Goal: Task Accomplishment & Management: Use online tool/utility

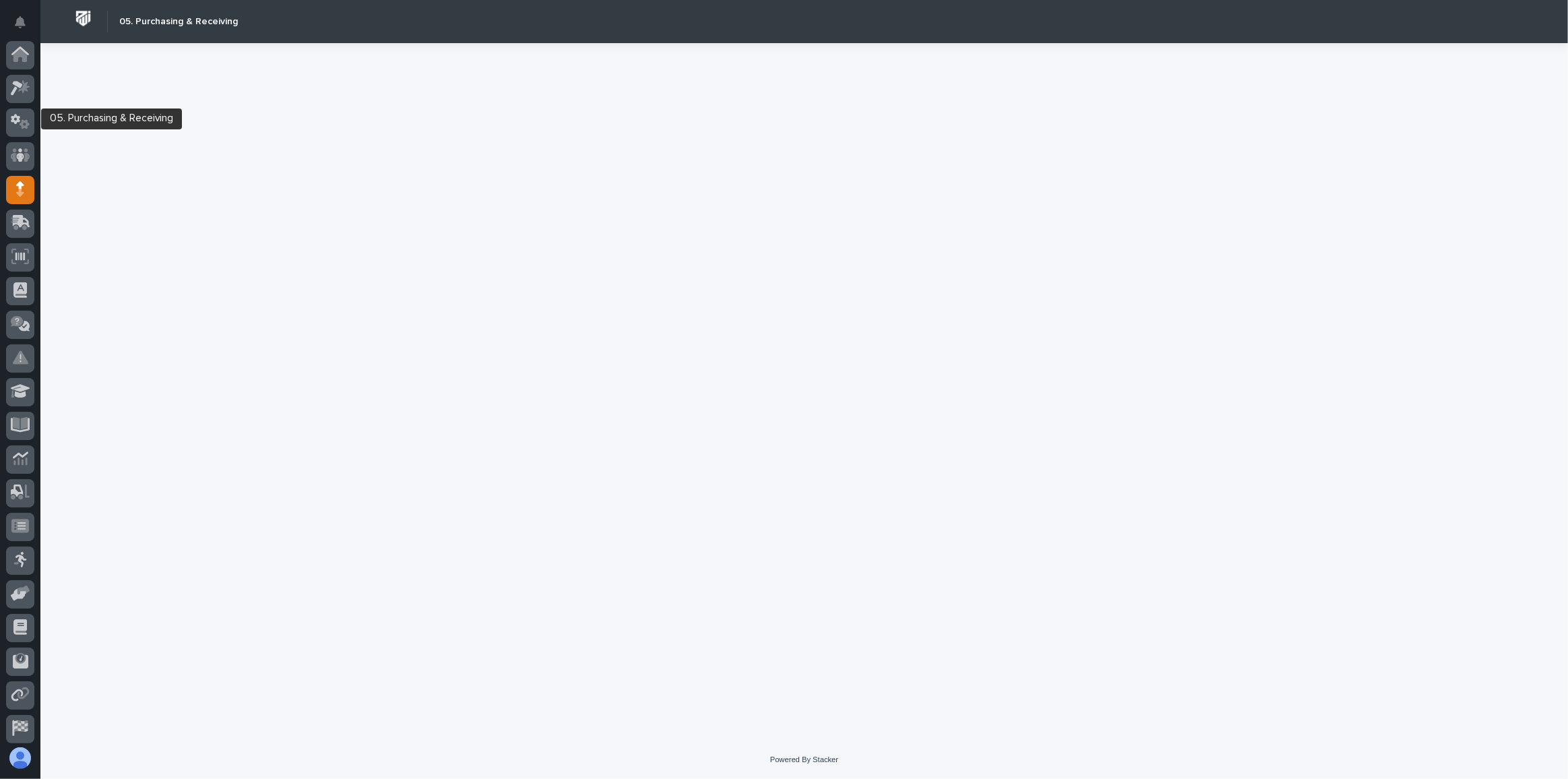
scroll to position [72, 0]
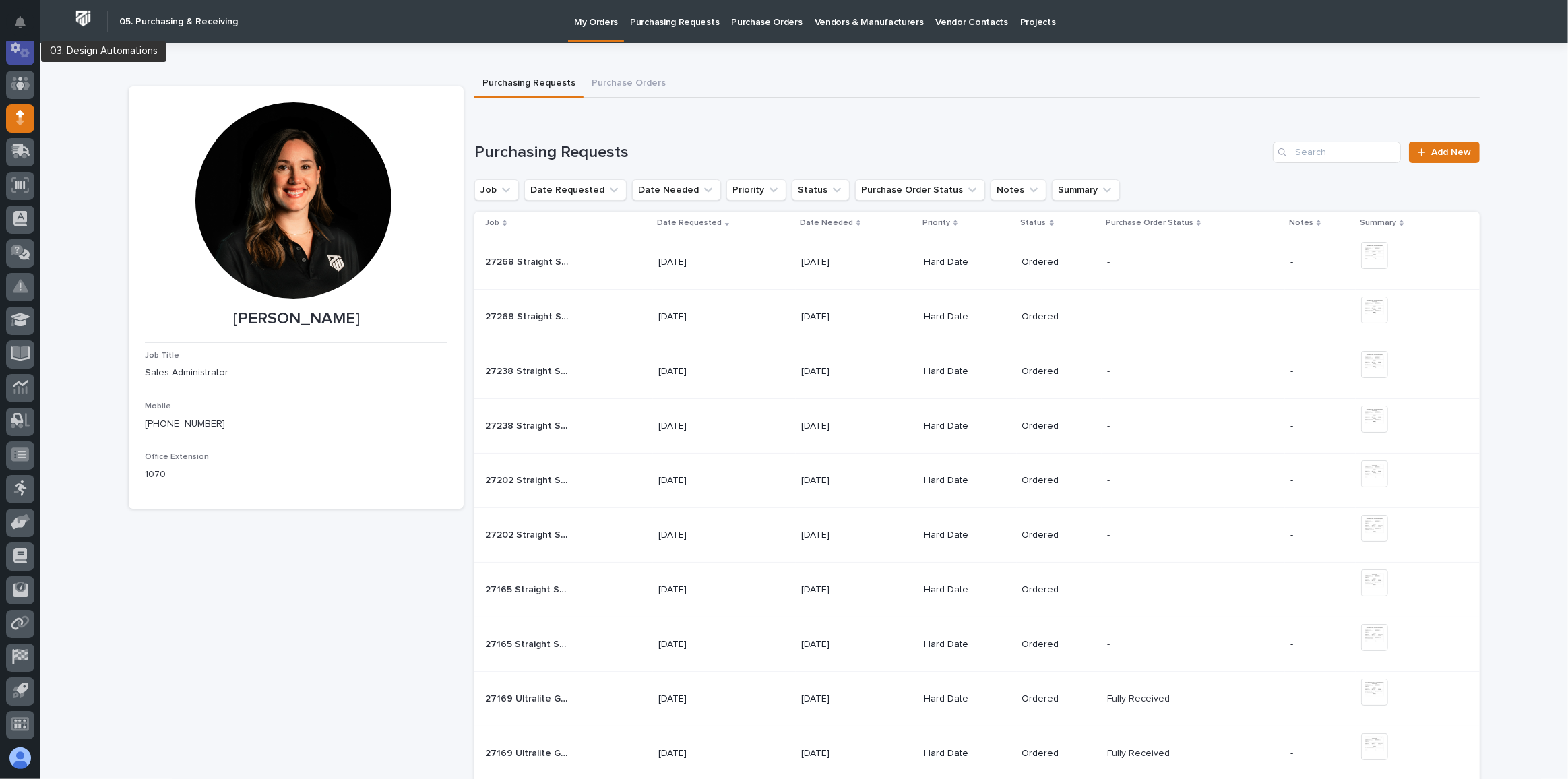
click at [22, 49] on icon at bounding box center [24, 53] width 10 height 9
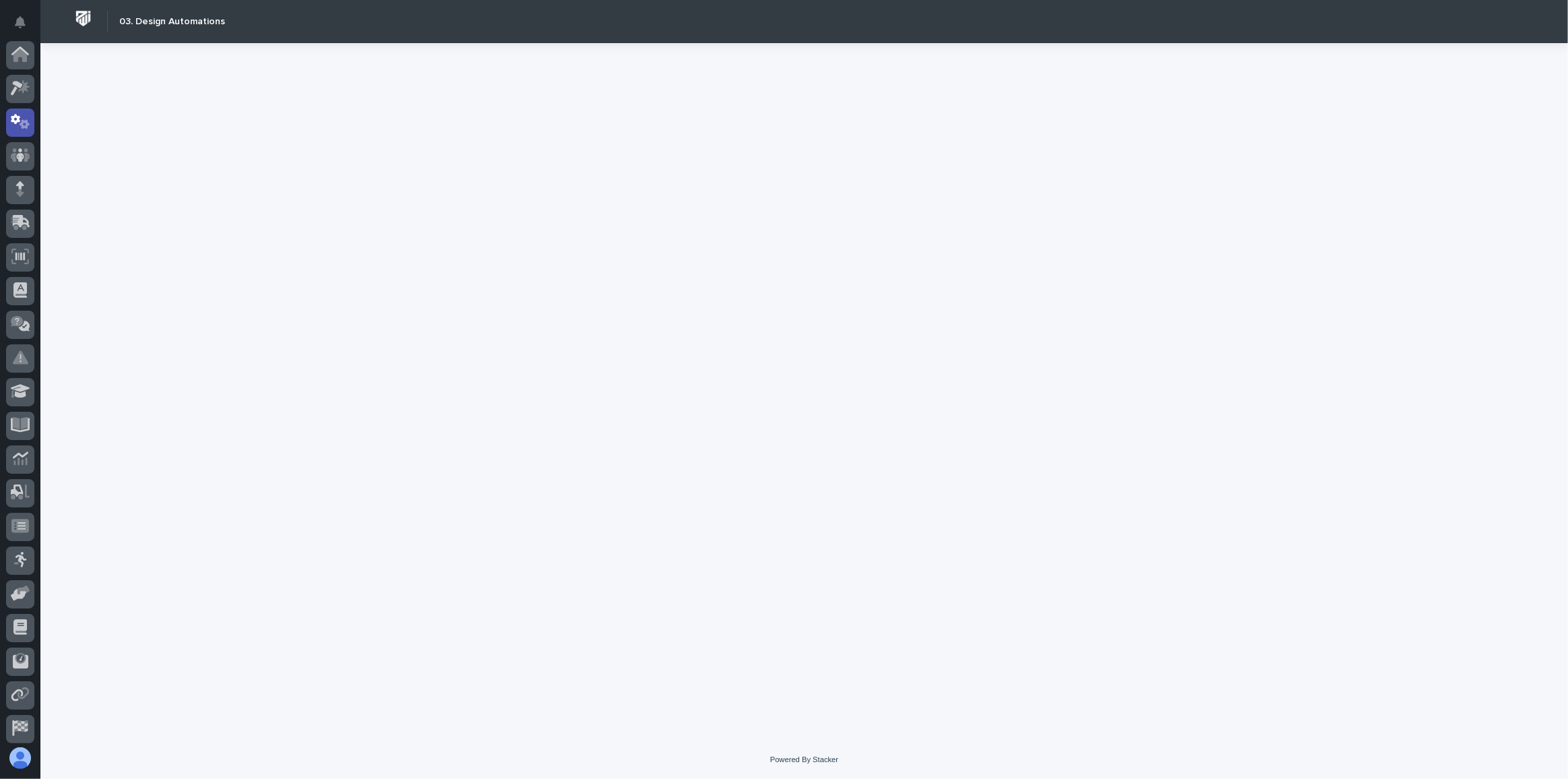
scroll to position [67, 0]
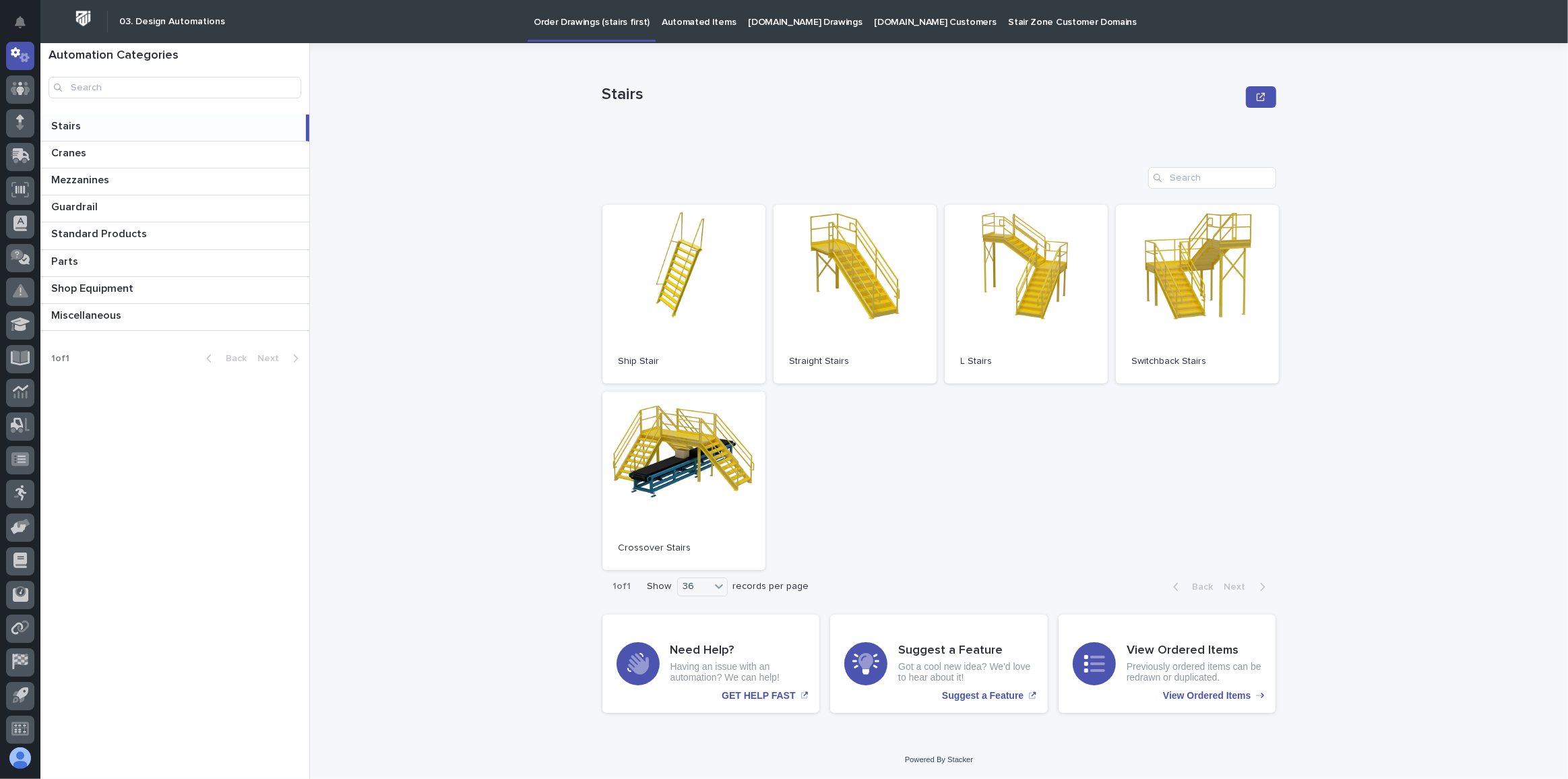
click at [785, 32] on link "[DOMAIN_NAME] Drawings" at bounding box center [805, 21] width 126 height 42
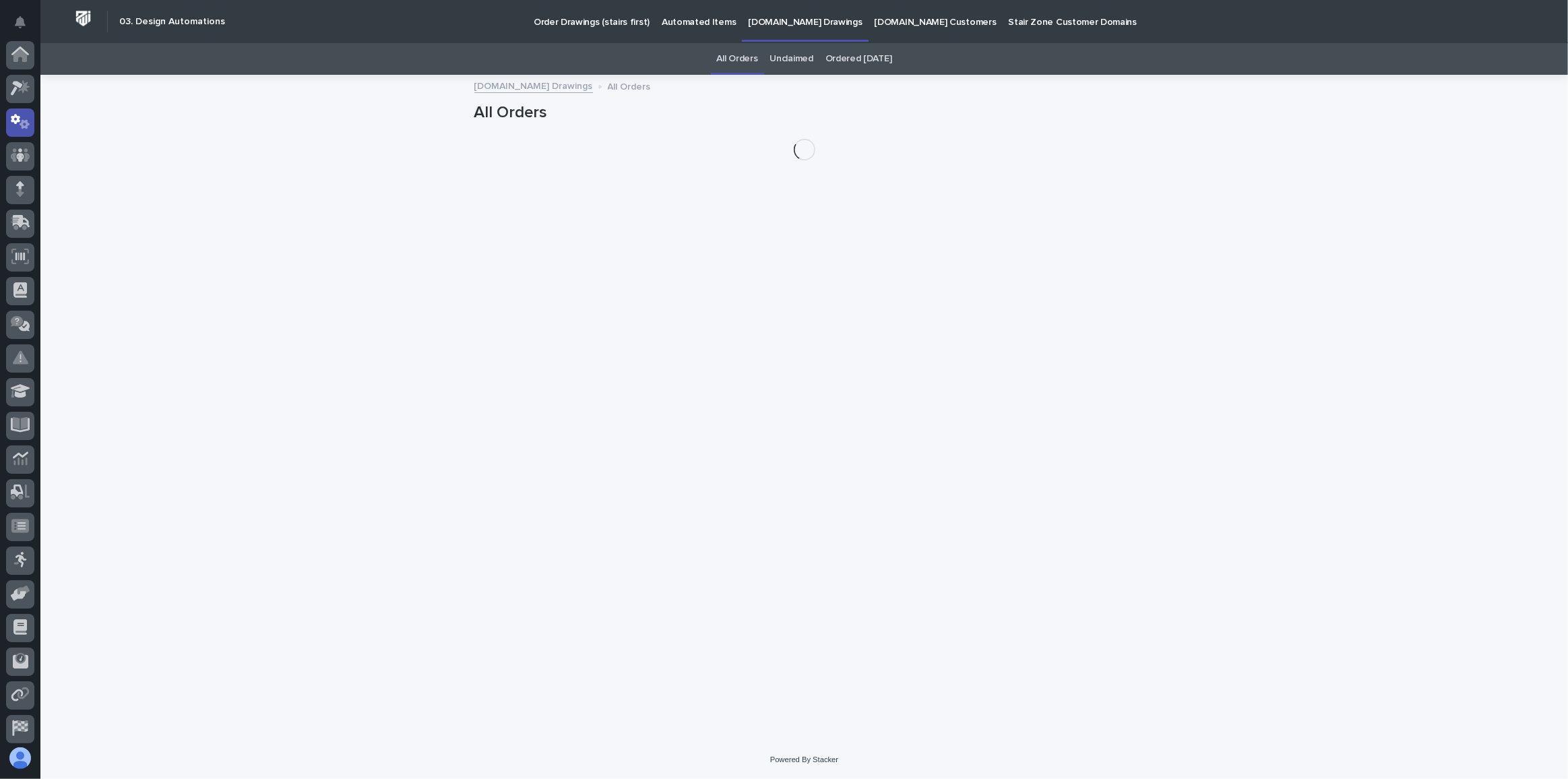
scroll to position [67, 0]
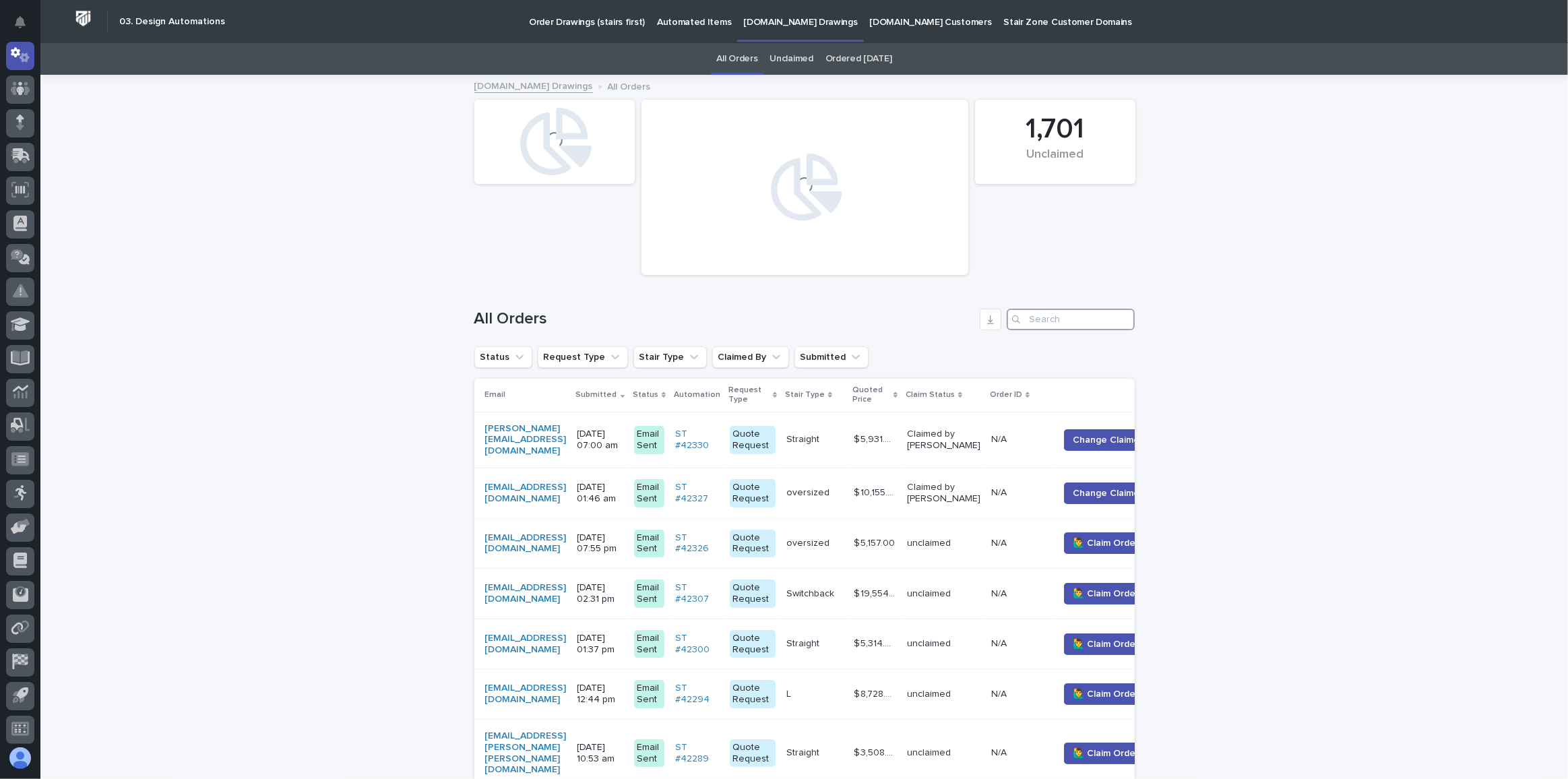
click at [1053, 320] on input "Search" at bounding box center [1071, 320] width 128 height 22
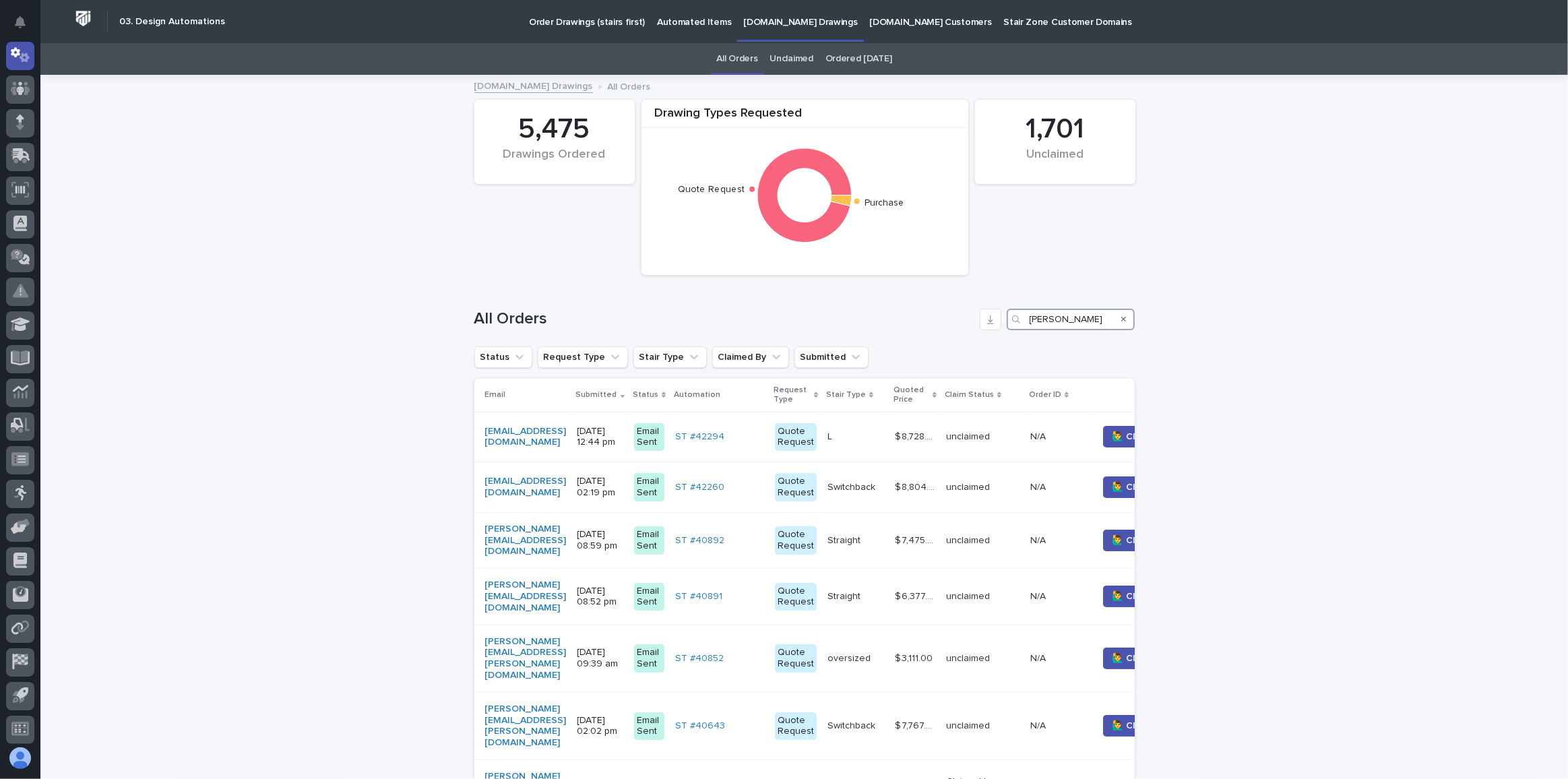
click at [934, 315] on div "All Orders [PERSON_NAME]" at bounding box center [804, 320] width 660 height 22
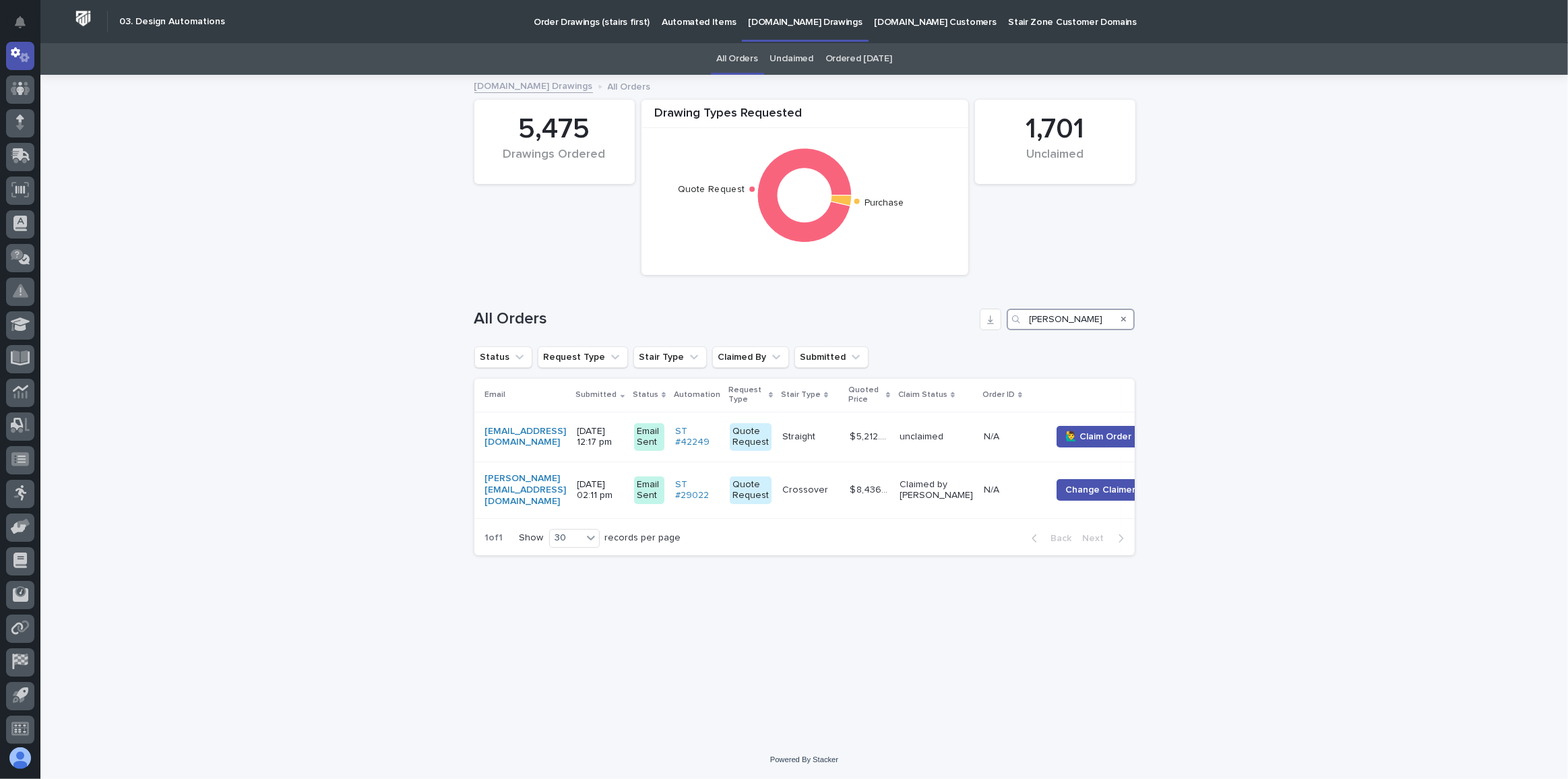
type input "[PERSON_NAME]"
